Goal: Task Accomplishment & Management: Use online tool/utility

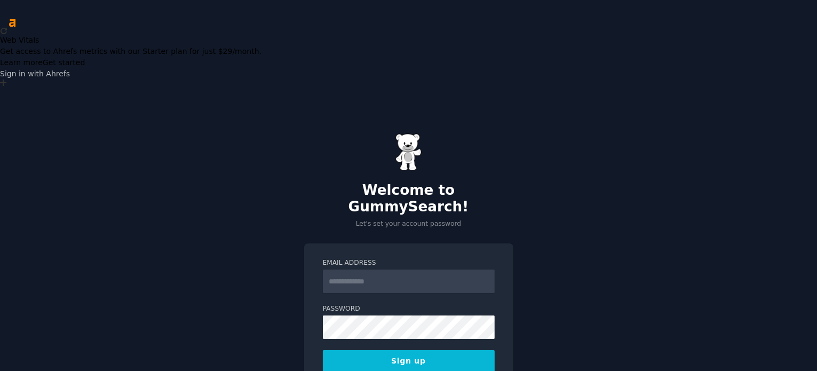
click at [389, 270] on input "Email Address" at bounding box center [409, 281] width 172 height 23
type input "**********"
click at [459, 350] on button "Sign up" at bounding box center [409, 361] width 172 height 22
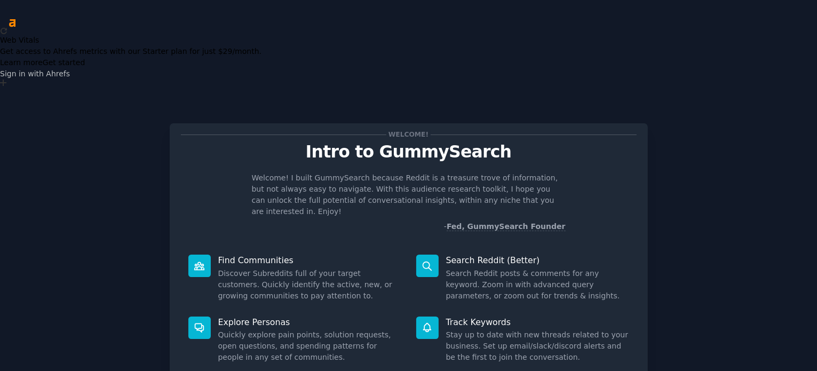
scroll to position [19, 0]
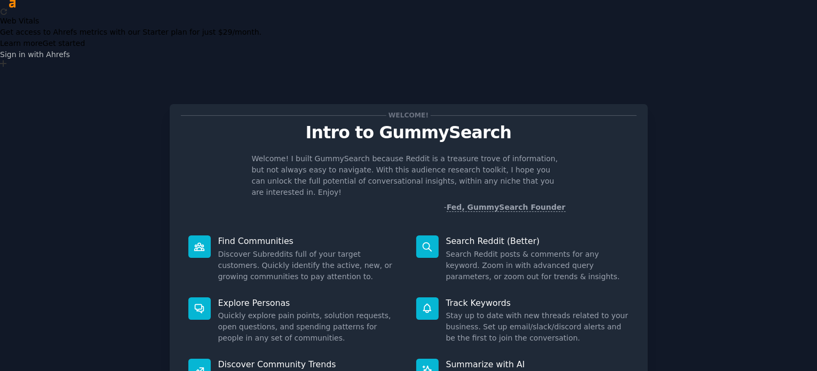
click at [509, 203] on link "Fed, GummySearch Founder" at bounding box center [506, 207] width 119 height 9
click at [687, 133] on div "Welcome! Intro to GummySearch Welcome! I built GummySearch because Reddit is a …" at bounding box center [409, 294] width 788 height 411
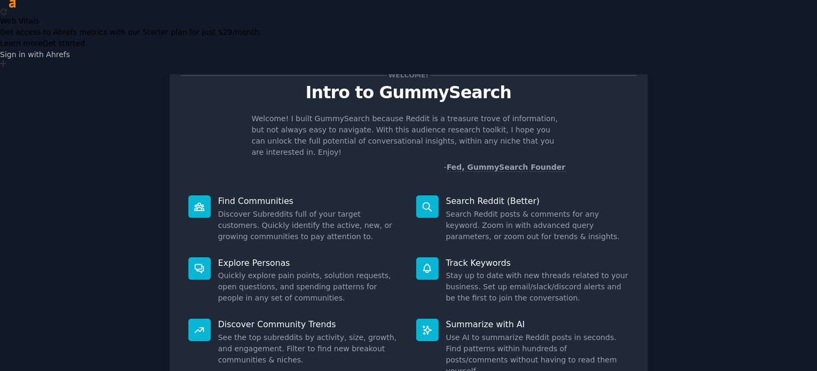
scroll to position [46, 0]
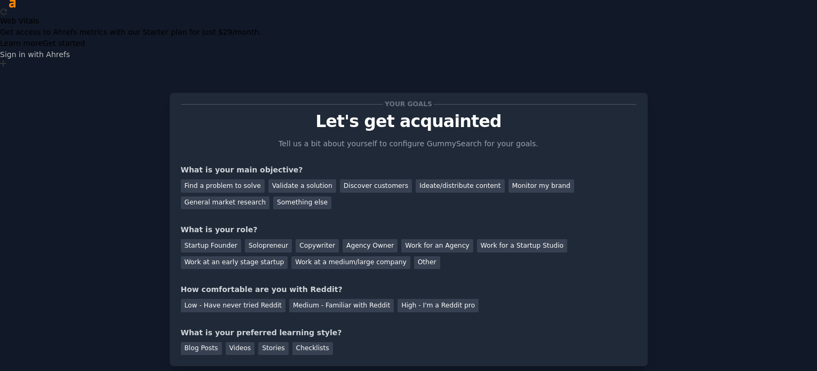
scroll to position [11, 0]
click at [292, 257] on div "Work at a medium/large company" at bounding box center [351, 263] width 119 height 13
click at [320, 300] on div "Medium - Familiar with Reddit" at bounding box center [341, 306] width 105 height 13
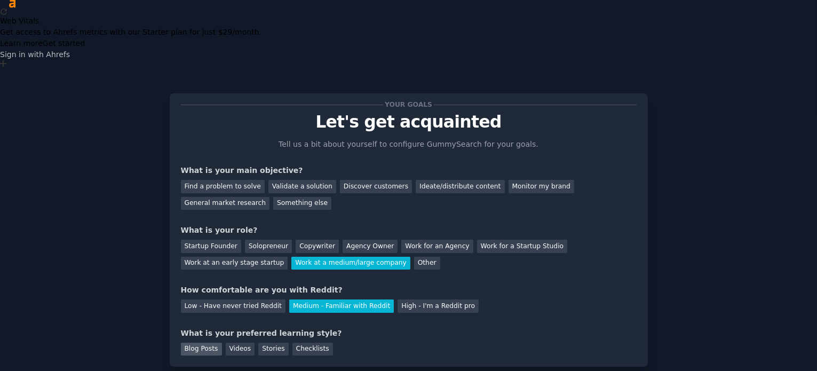
click at [212, 343] on div "Blog Posts" at bounding box center [201, 349] width 41 height 13
click at [270, 343] on div "Stories" at bounding box center [273, 349] width 30 height 13
click at [209, 343] on div "Blog Posts" at bounding box center [201, 349] width 41 height 13
click at [344, 180] on div "Discover customers" at bounding box center [376, 186] width 72 height 13
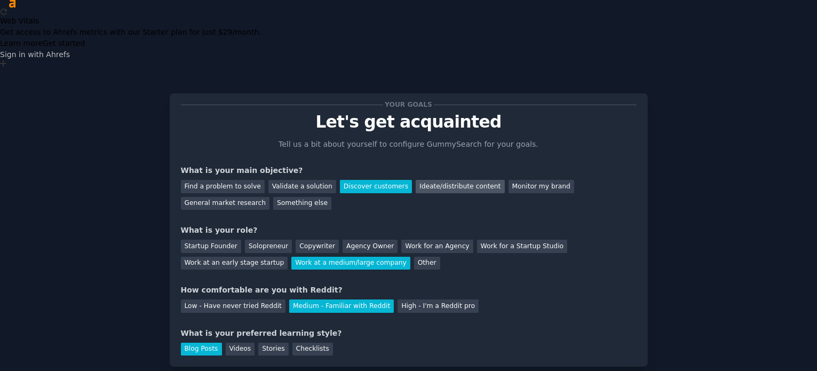
click at [444, 180] on div "Ideate/distribute content" at bounding box center [460, 186] width 89 height 13
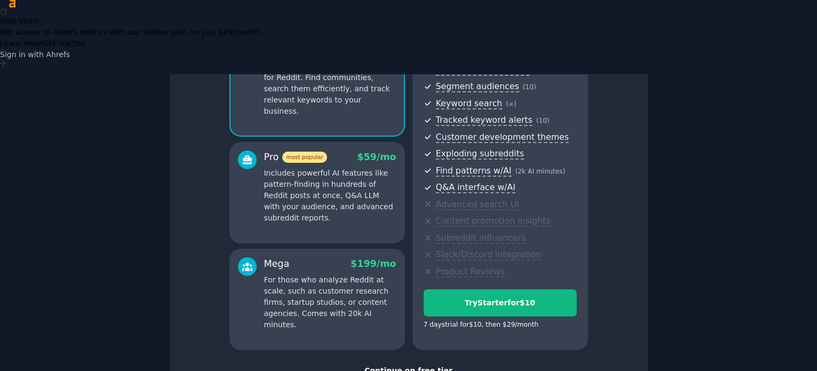
scroll to position [140, 0]
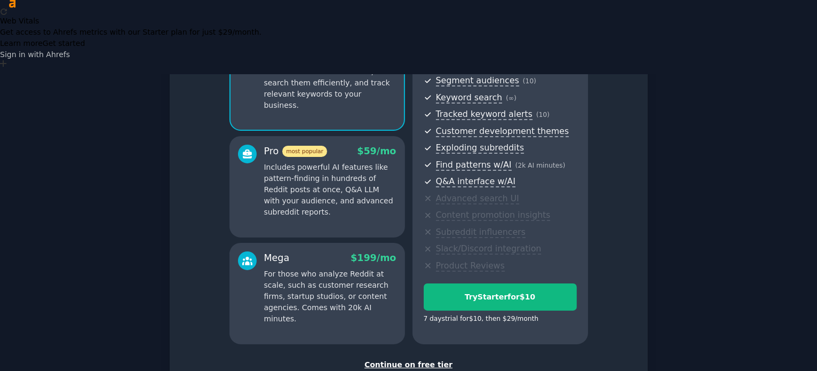
click at [415, 359] on div "Continue on free tier" at bounding box center [409, 364] width 456 height 11
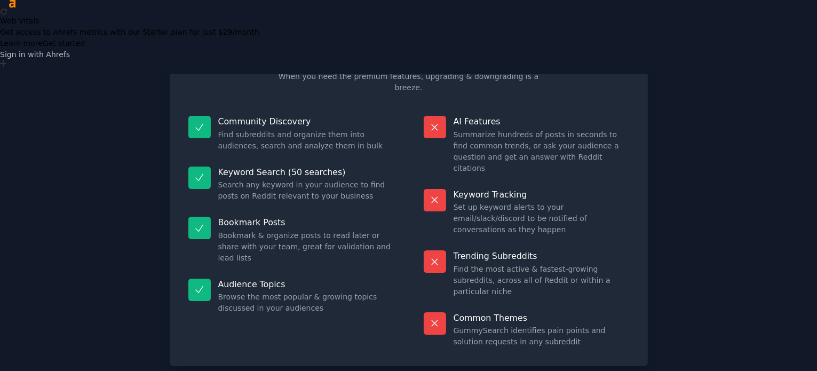
scroll to position [44, 0]
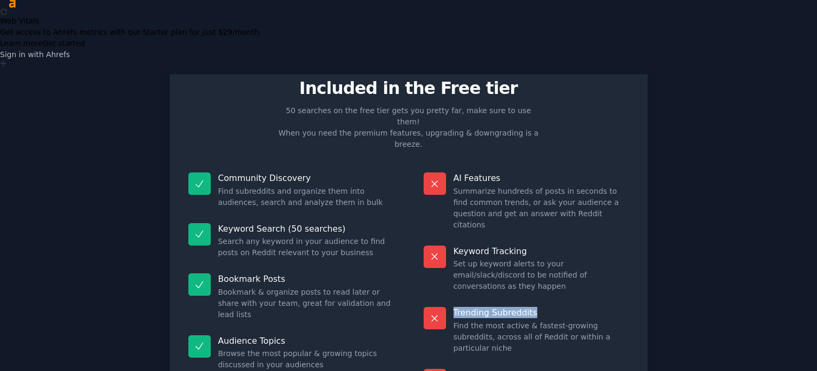
drag, startPoint x: 814, startPoint y: 182, endPoint x: 816, endPoint y: 170, distance: 12.5
click at [816, 170] on main "Free plan info Included in the Free tier 50 searches on the free tier gets you …" at bounding box center [408, 259] width 817 height 371
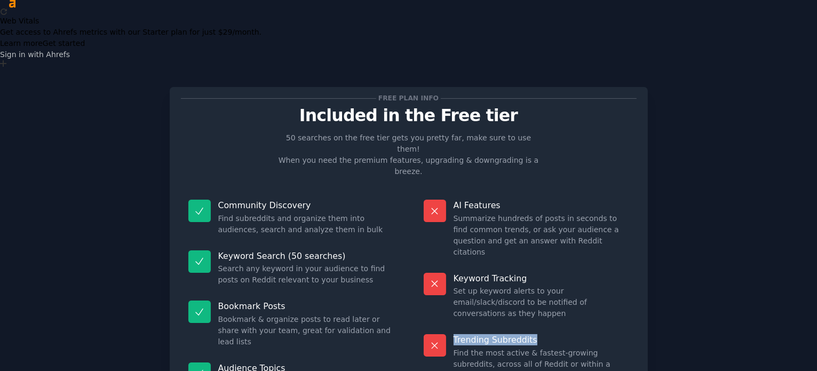
scroll to position [17, 0]
click at [786, 136] on div "Free plan info Included in the Free tier 50 searches on the free tier gets you …" at bounding box center [409, 294] width 788 height 442
drag, startPoint x: 813, startPoint y: 212, endPoint x: 816, endPoint y: 220, distance: 8.4
click at [816, 220] on main "Free plan info Included in the Free tier 50 searches on the free tier gets you …" at bounding box center [408, 259] width 817 height 371
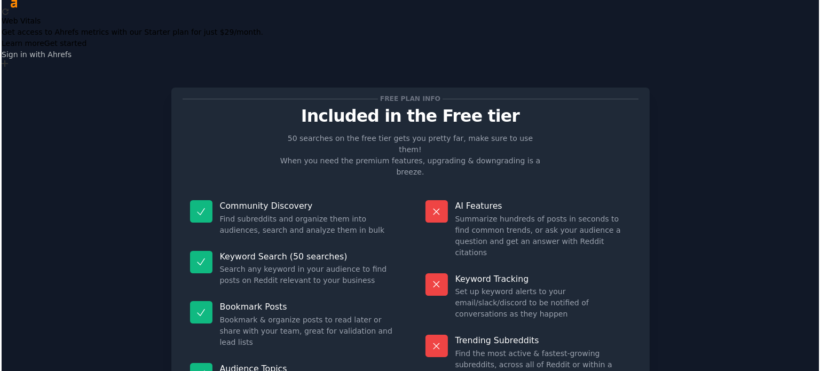
scroll to position [44, 0]
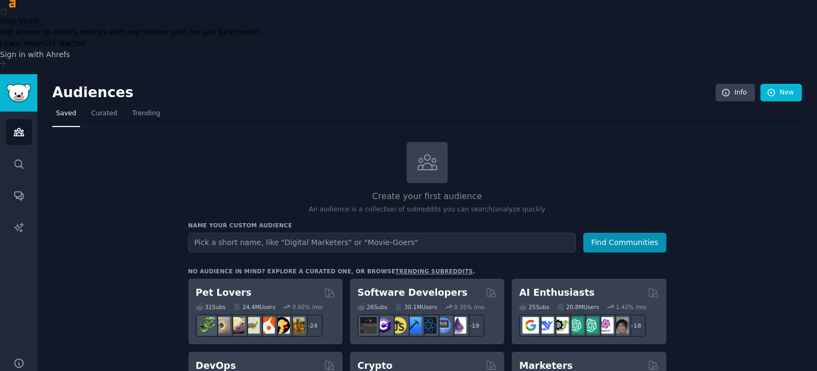
click at [470, 233] on input "text" at bounding box center [382, 243] width 388 height 20
type input "Energy Industry"
click at [648, 233] on button "Find Communities" at bounding box center [625, 243] width 83 height 20
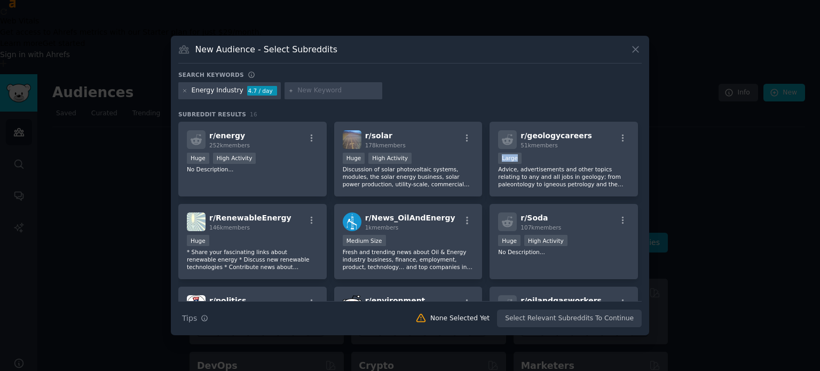
drag, startPoint x: 642, startPoint y: 146, endPoint x: 642, endPoint y: 156, distance: 10.7
click at [642, 156] on div "New Audience - Select Subreddits Search keywords Energy Industry 4.7 / day Subr…" at bounding box center [410, 186] width 478 height 300
click at [297, 91] on input "text" at bounding box center [337, 91] width 81 height 10
click at [621, 171] on p "Advice, advertisements and other topics relating to any and all jobs in geology…" at bounding box center [563, 177] width 131 height 22
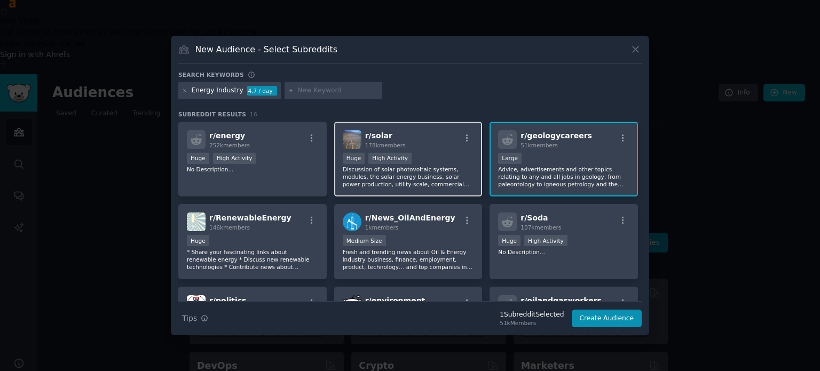
click at [335, 153] on div "r/ solar 178k members 100,000 - 1,000,000 members Huge High Activity Discussion…" at bounding box center [408, 159] width 148 height 75
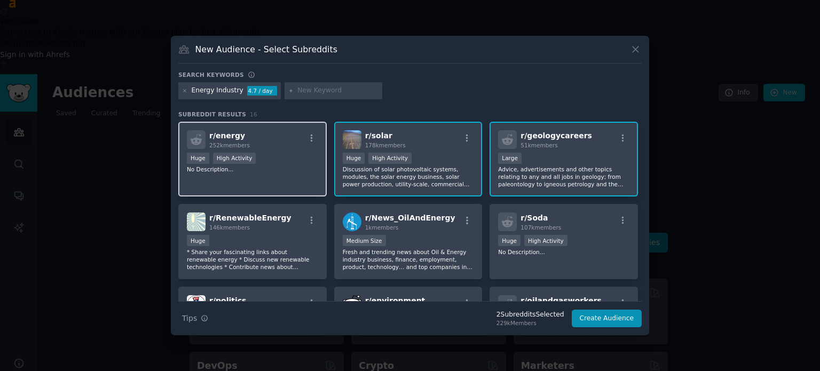
click at [311, 155] on div "Huge High Activity" at bounding box center [252, 159] width 131 height 13
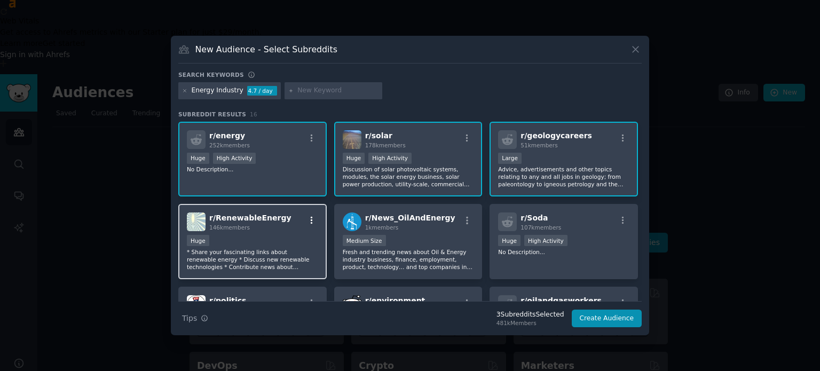
click at [310, 221] on icon "button" at bounding box center [312, 221] width 10 height 10
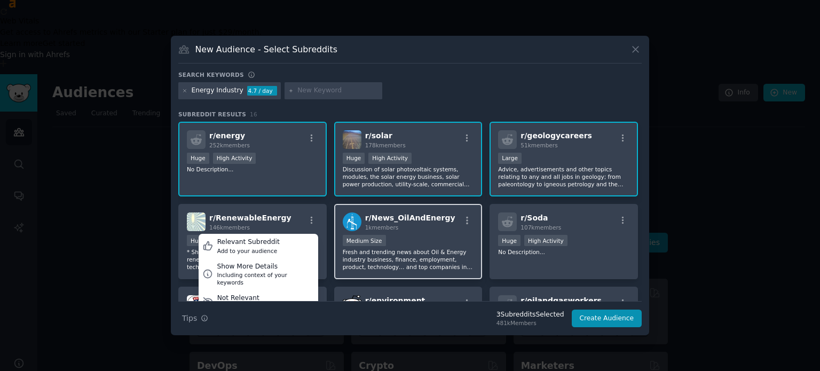
click at [435, 238] on div "1000 - 10,000 members Medium Size" at bounding box center [408, 241] width 131 height 13
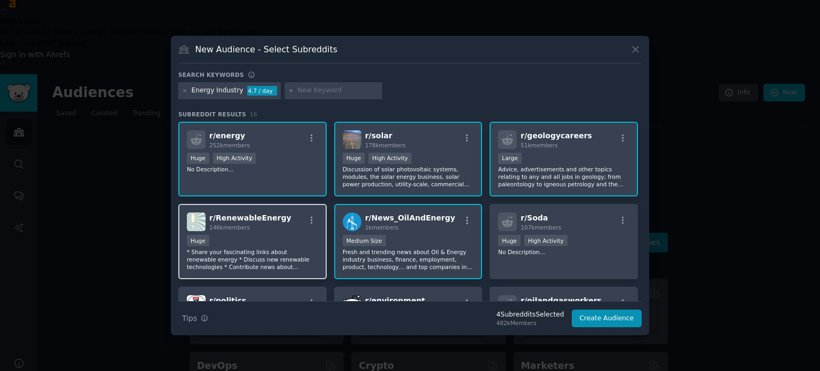
click at [278, 222] on div "r/ RenewableEnergy 146k members" at bounding box center [252, 221] width 131 height 19
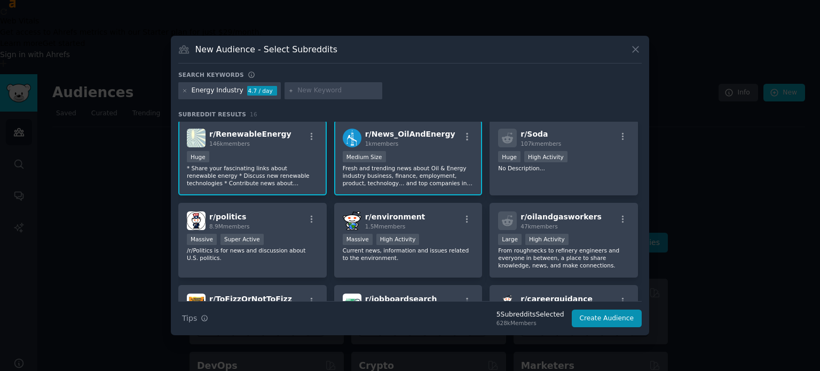
scroll to position [91, 0]
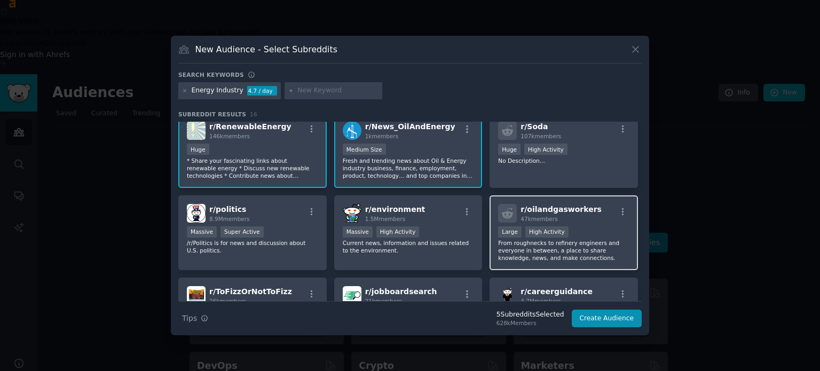
click at [579, 215] on div "47k members" at bounding box center [561, 218] width 81 height 7
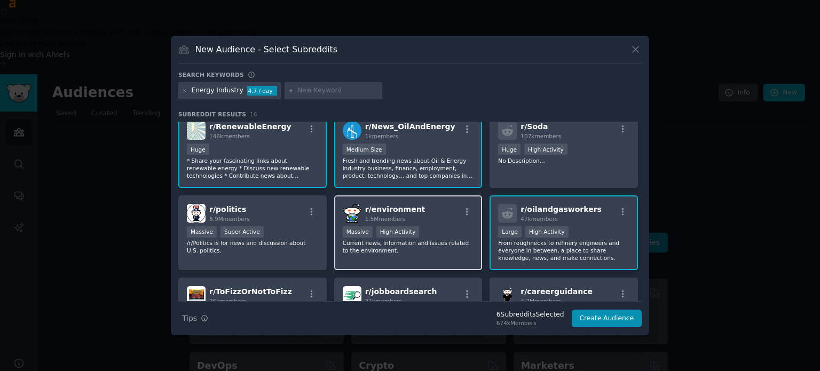
click at [438, 222] on div "r/ environment 1.5M members Massive High Activity Current news, information and…" at bounding box center [408, 232] width 148 height 75
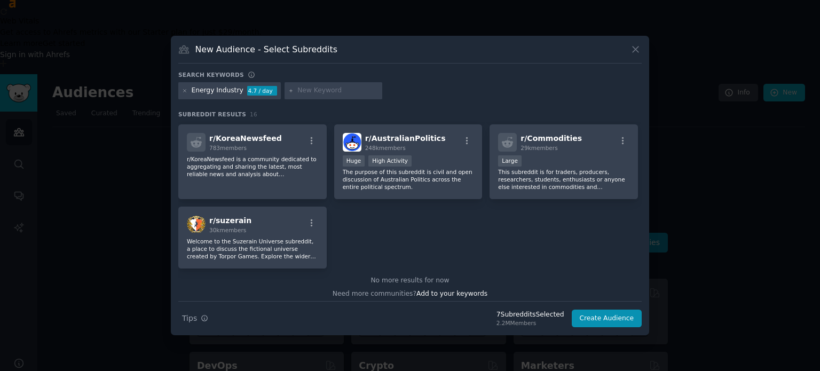
scroll to position [329, 0]
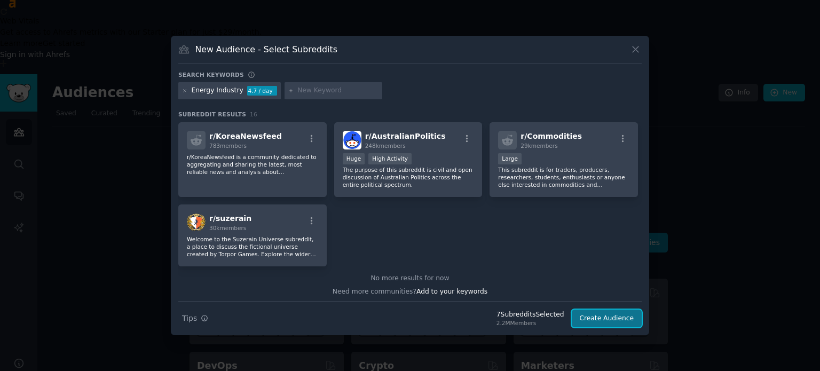
click at [611, 318] on button "Create Audience" at bounding box center [607, 319] width 70 height 18
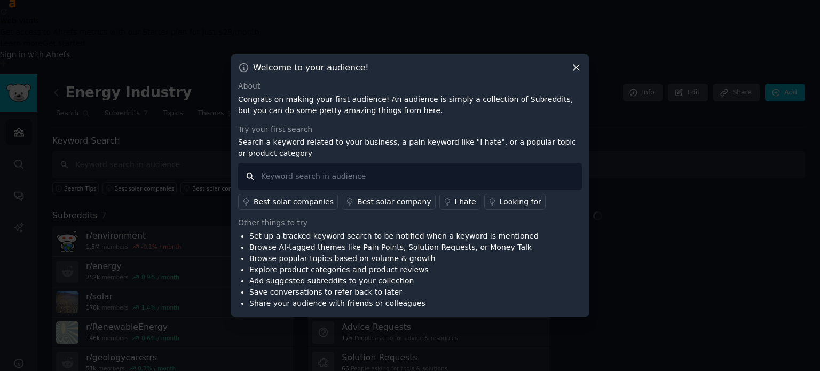
click at [378, 186] on div "Best solar companies Best solar company I hate Looking for" at bounding box center [410, 186] width 344 height 47
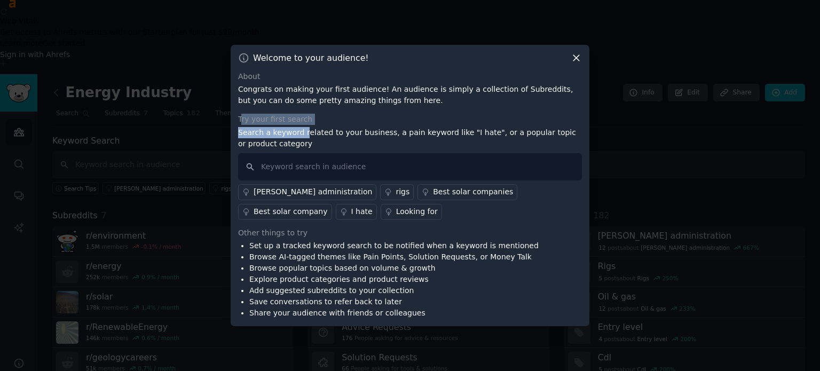
drag, startPoint x: 241, startPoint y: 122, endPoint x: 301, endPoint y: 129, distance: 59.7
click at [301, 129] on div "Try your first search Search a keyword related to your business, a pain keyword…" at bounding box center [410, 167] width 344 height 106
click at [293, 167] on input "text" at bounding box center [410, 166] width 344 height 27
type input "oil and gas investment"
